Goal: Navigation & Orientation: Find specific page/section

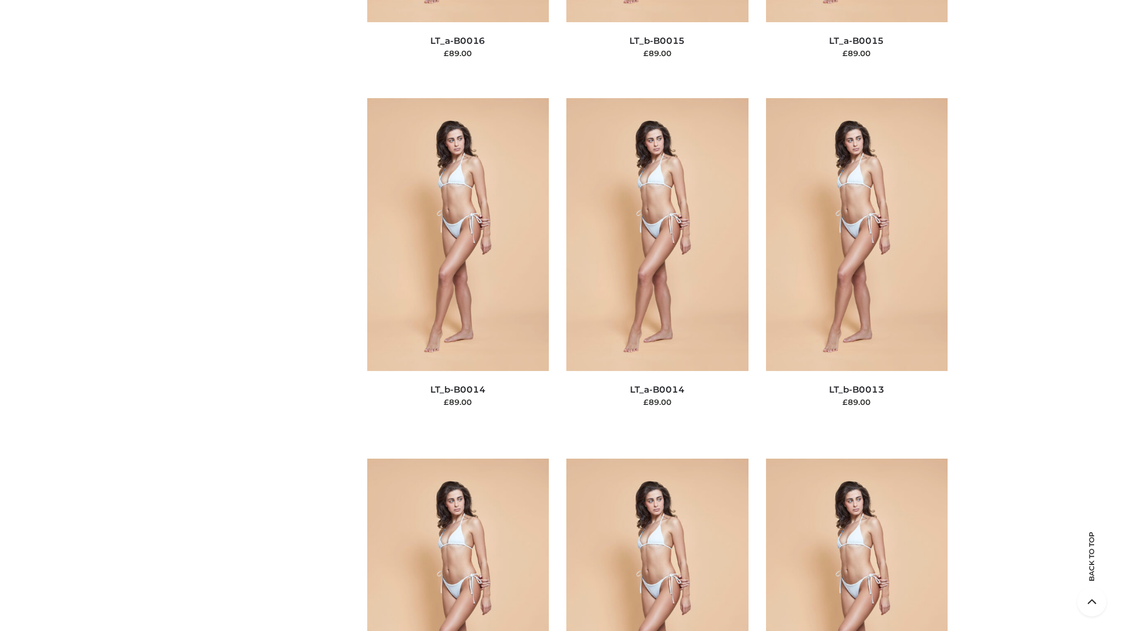
scroll to position [4153, 0]
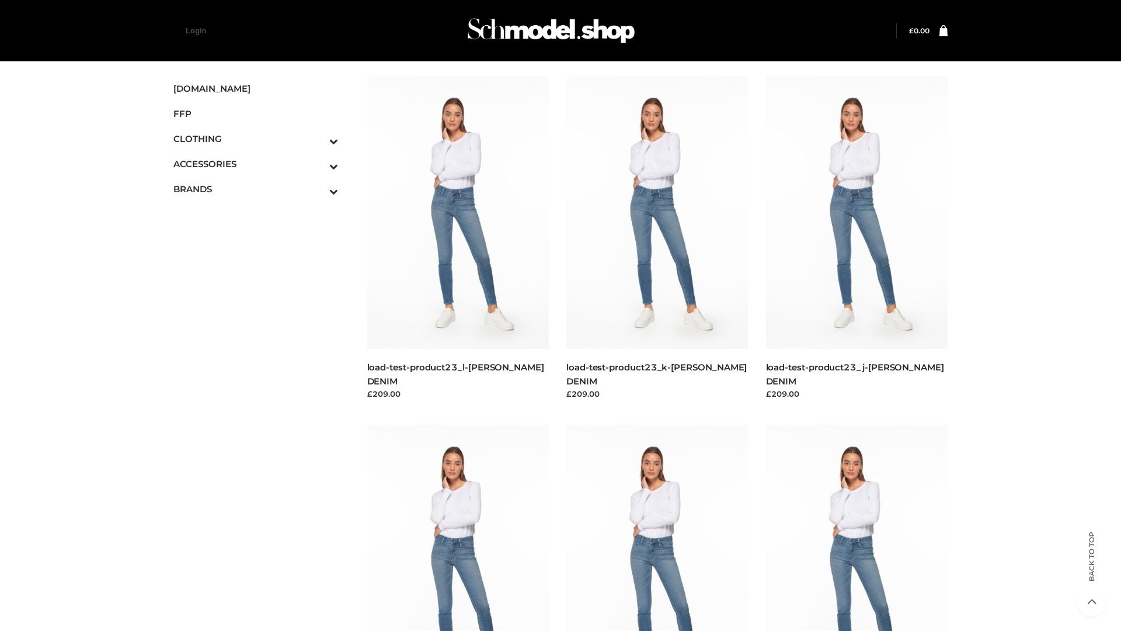
scroll to position [1024, 0]
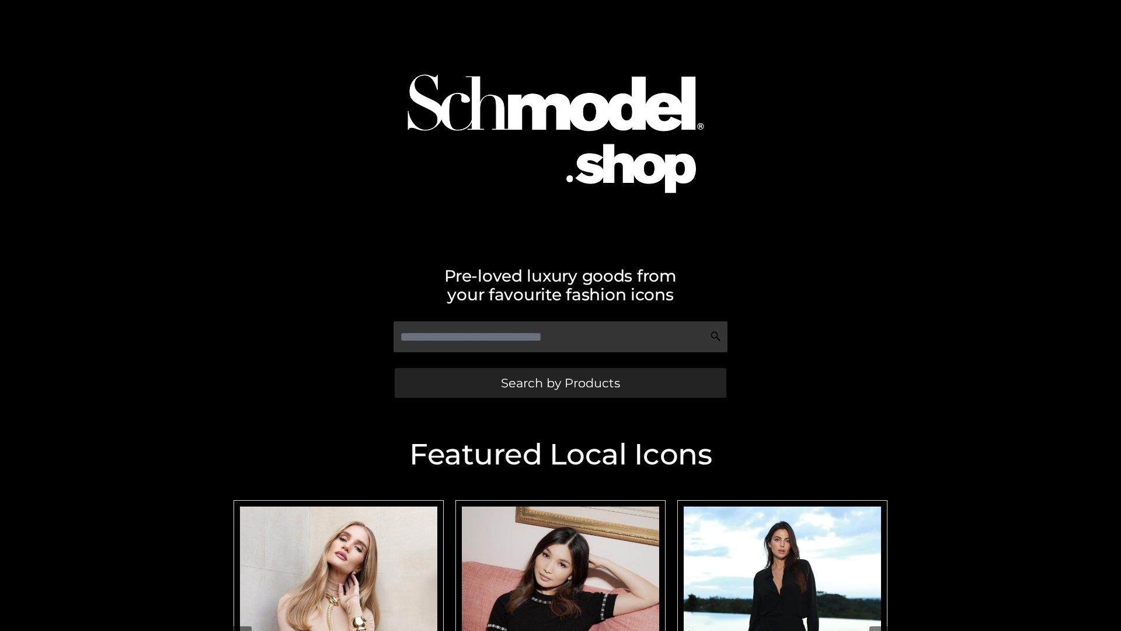
click at [560, 383] on span "Search by Products" at bounding box center [560, 383] width 119 height 12
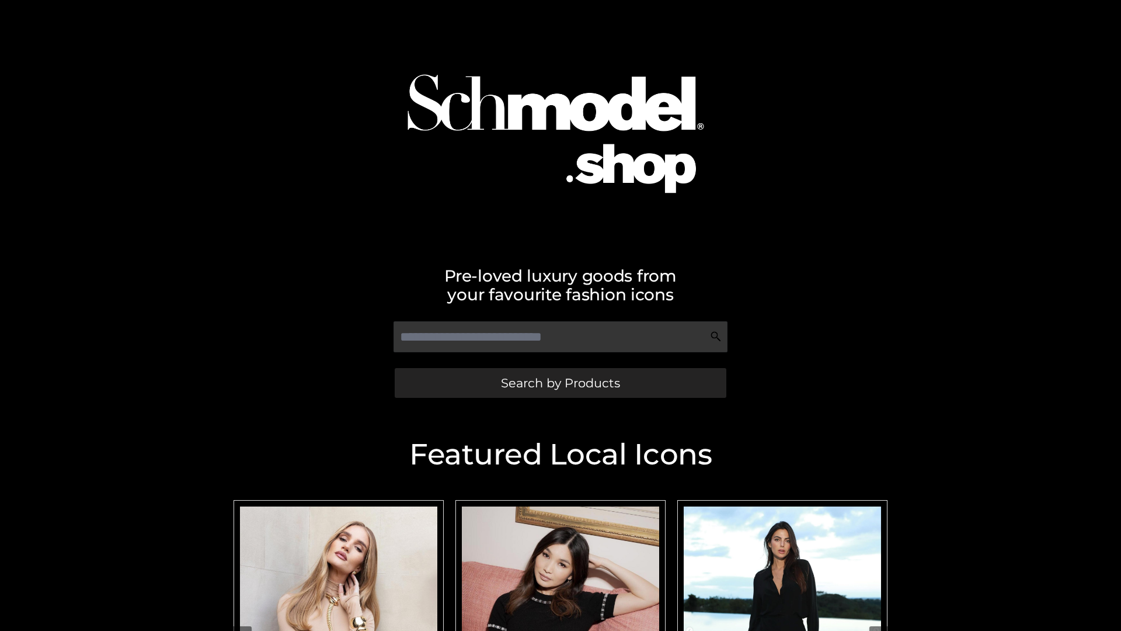
click at [560, 383] on span "Search by Products" at bounding box center [560, 383] width 119 height 12
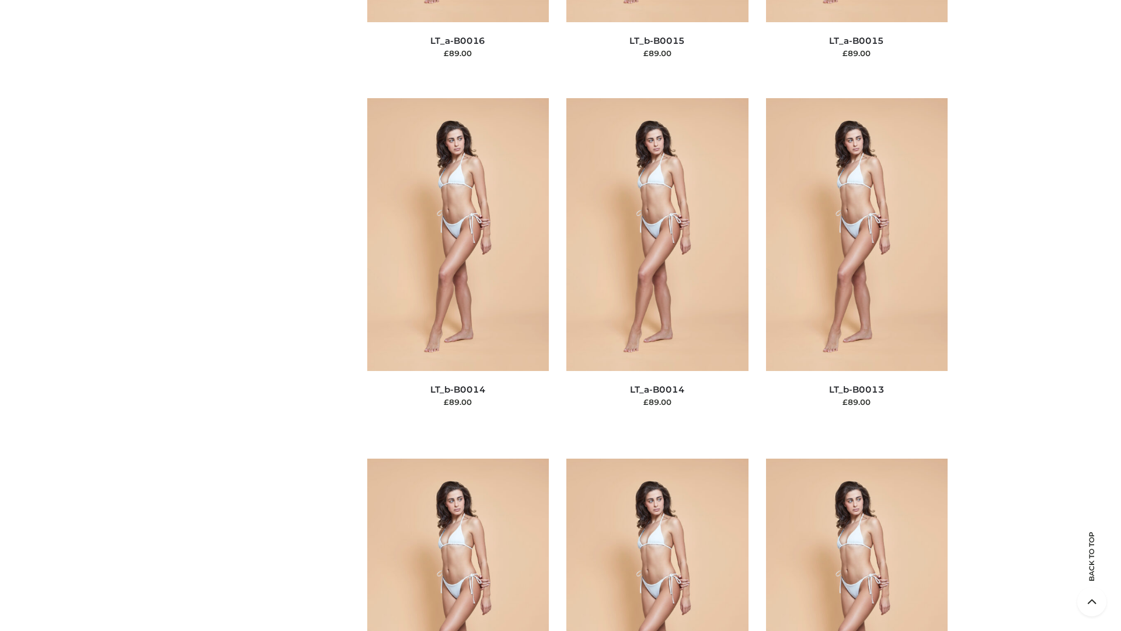
scroll to position [4153, 0]
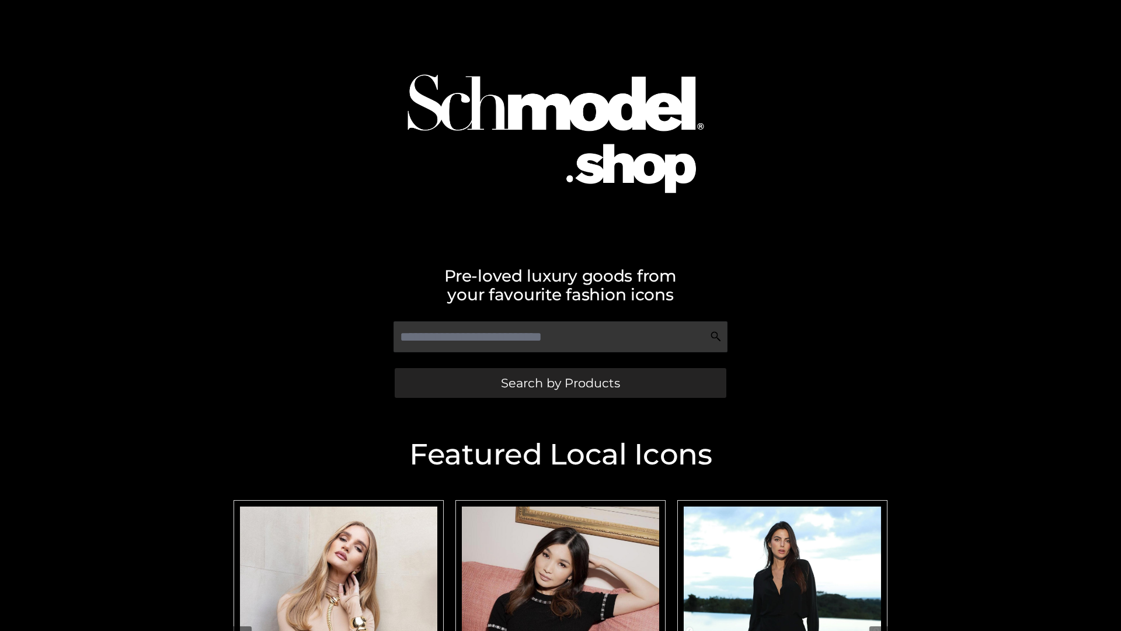
click at [560, 383] on span "Search by Products" at bounding box center [560, 383] width 119 height 12
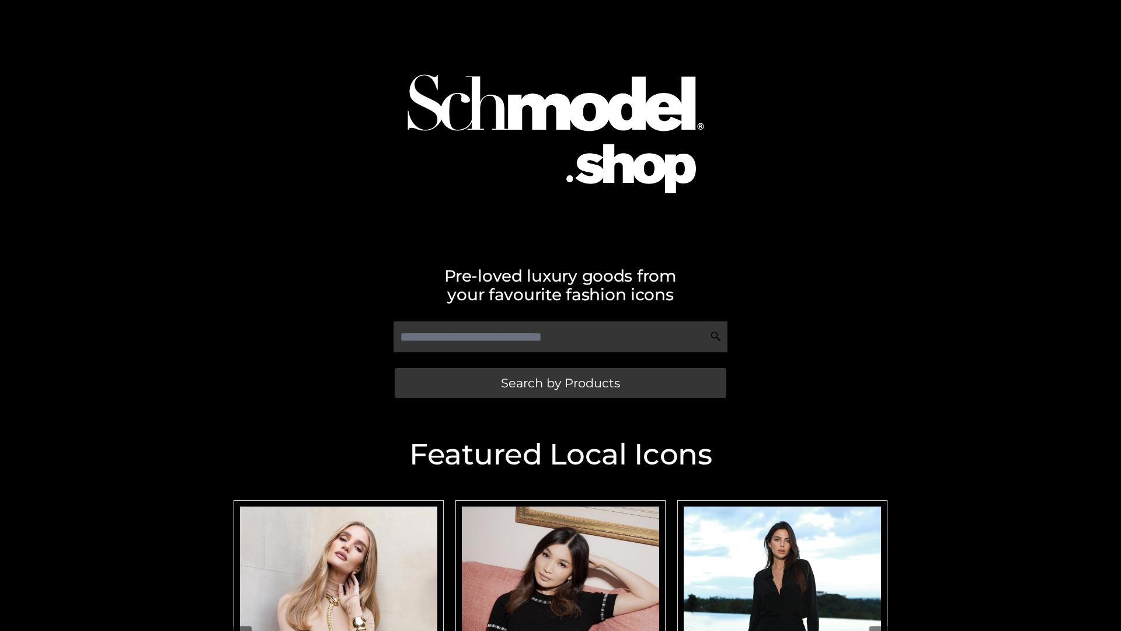
click at [560, 383] on span "Search by Products" at bounding box center [560, 383] width 119 height 12
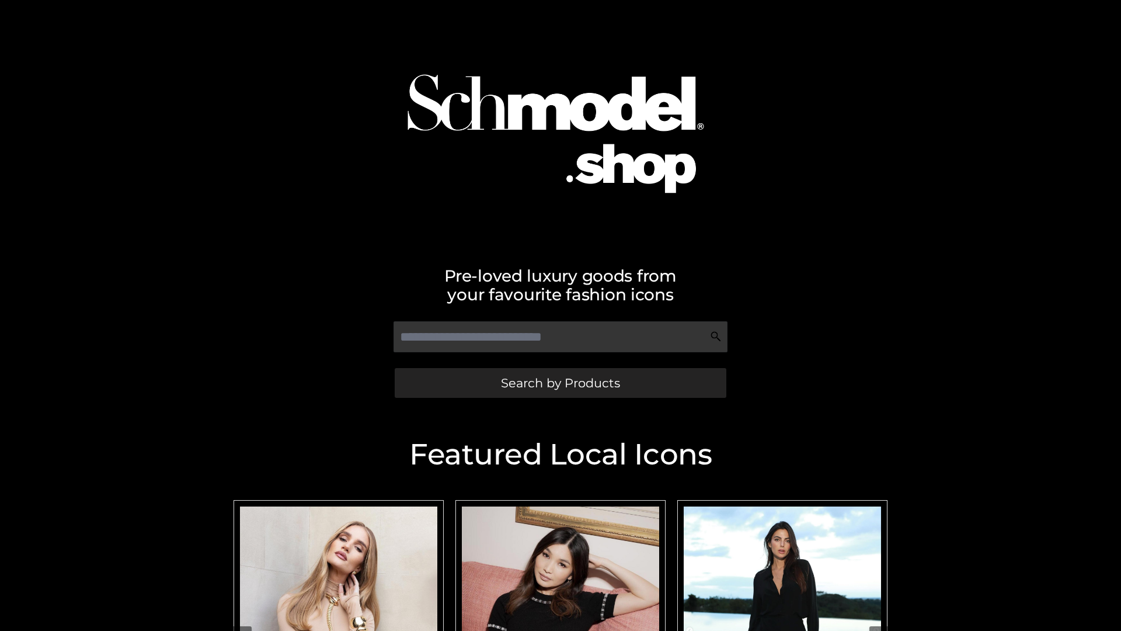
click at [560, 383] on span "Search by Products" at bounding box center [560, 383] width 119 height 12
